Goal: Use online tool/utility: Utilize a website feature to perform a specific function

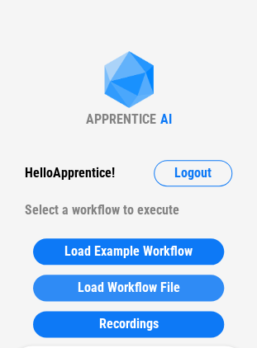
drag, startPoint x: 179, startPoint y: 308, endPoint x: 186, endPoint y: 300, distance: 9.9
click at [179, 308] on div "Load Example Workflow Load Workflow File Recordings" at bounding box center [128, 287] width 240 height 115
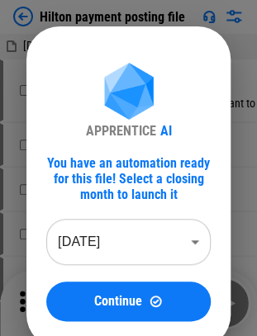
click at [122, 238] on body "Hilton payment posting file [DOMAIN_NAME]_[DATE] 12_19.CSV # 6 Select Directory…" at bounding box center [128, 168] width 257 height 336
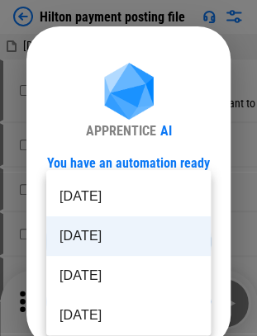
click at [106, 232] on li "[DATE]" at bounding box center [128, 236] width 164 height 40
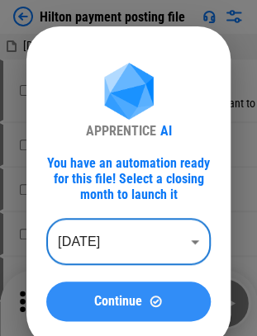
click at [102, 285] on button "Continue" at bounding box center [128, 301] width 164 height 40
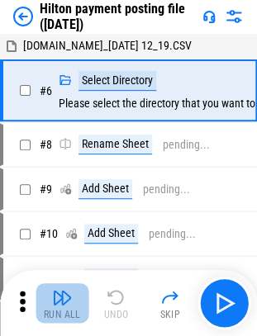
click at [58, 309] on div "Run All" at bounding box center [62, 314] width 37 height 10
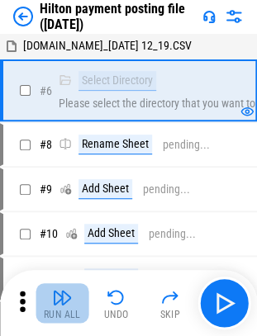
click at [69, 309] on div "Run All" at bounding box center [62, 314] width 37 height 10
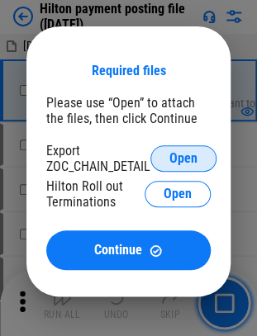
click at [164, 159] on button "Open" at bounding box center [183, 158] width 66 height 26
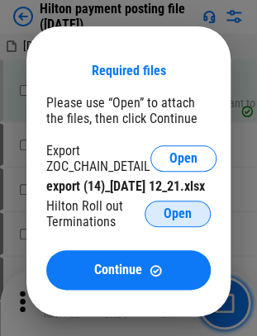
click at [195, 224] on button "Open" at bounding box center [177, 213] width 66 height 26
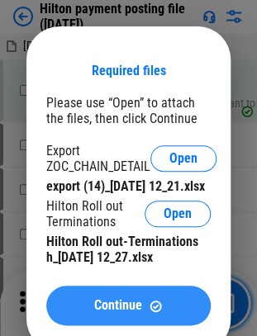
click at [112, 312] on span "Continue" at bounding box center [118, 305] width 48 height 13
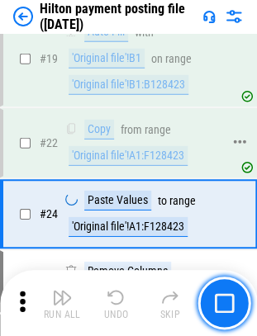
scroll to position [564, 0]
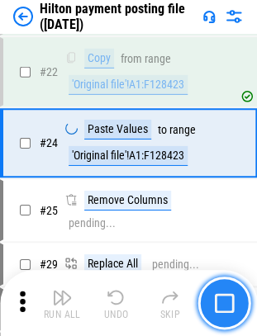
click at [217, 293] on img "button" at bounding box center [224, 303] width 20 height 20
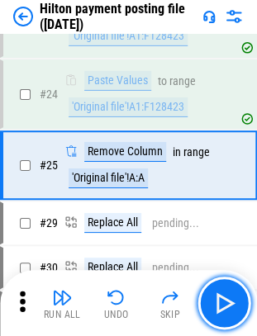
scroll to position [634, 0]
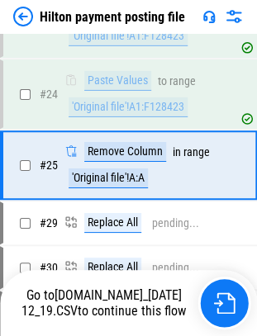
scroll to position [634, 0]
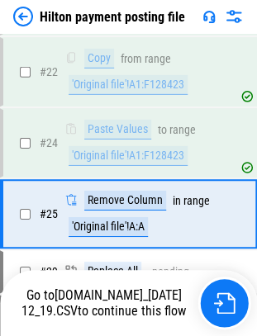
scroll to position [634, 0]
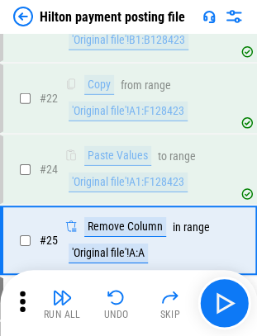
scroll to position [624, 0]
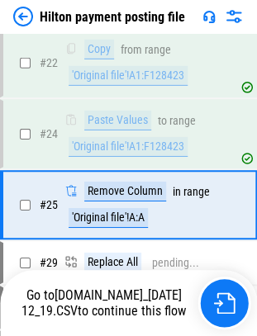
scroll to position [624, 0]
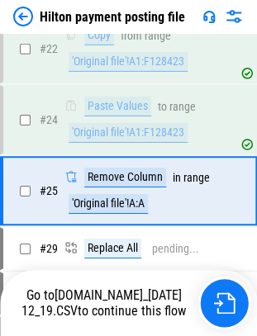
scroll to position [624, 0]
